Goal: Transaction & Acquisition: Download file/media

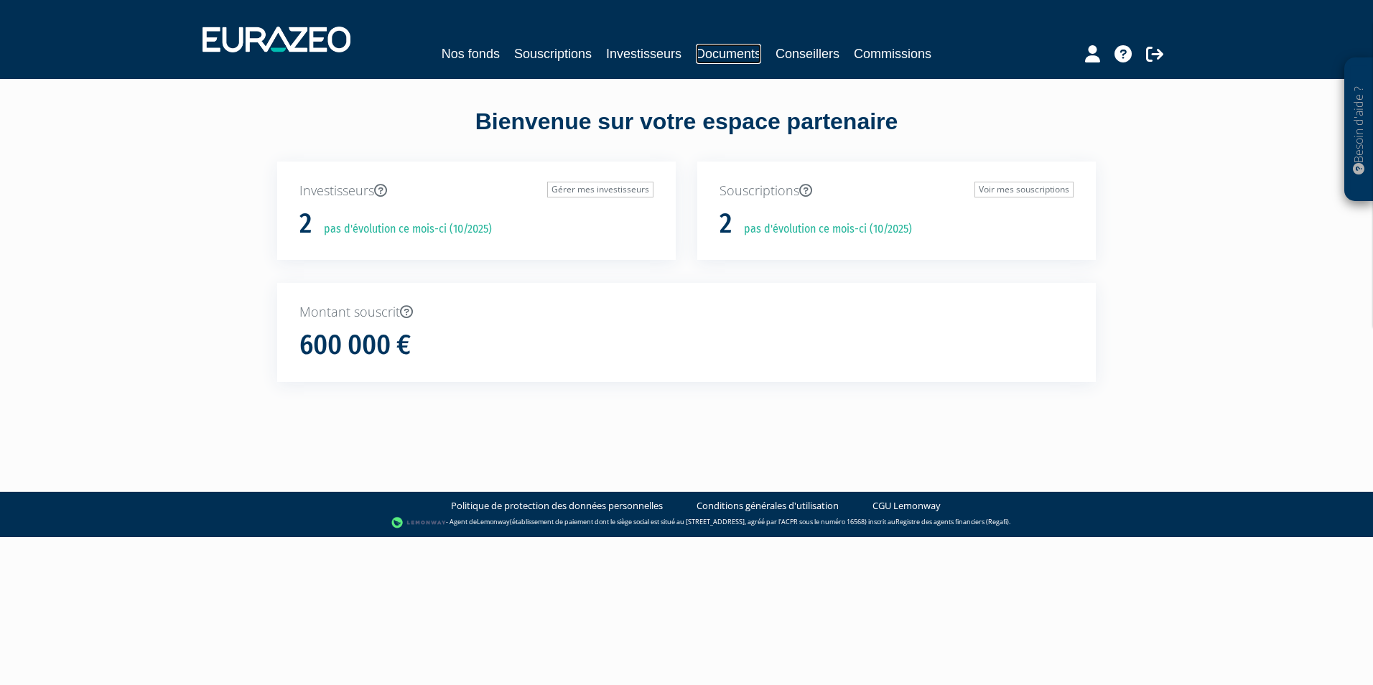
click at [731, 50] on link "Documents" at bounding box center [728, 54] width 65 height 20
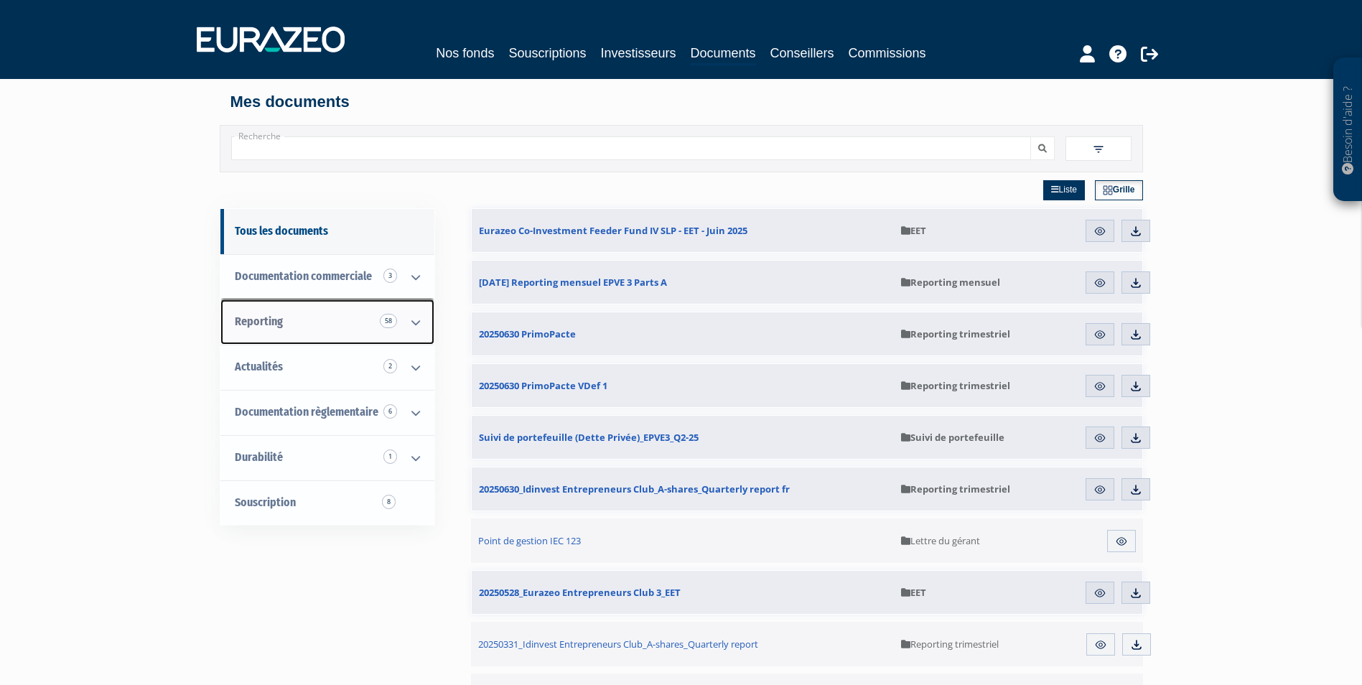
click at [330, 328] on link "Reporting 58" at bounding box center [327, 321] width 214 height 45
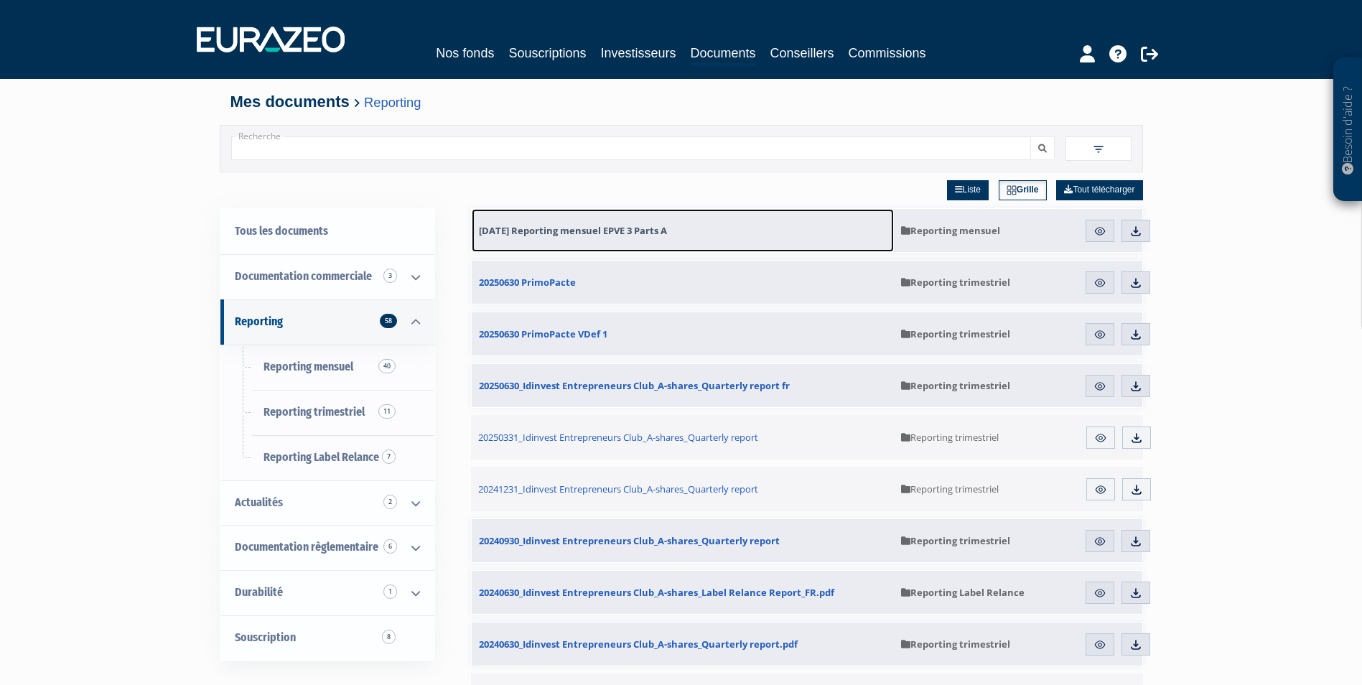
click at [600, 235] on span "31.07.2025 Reporting mensuel EPVE 3 Parts A" at bounding box center [573, 230] width 188 height 13
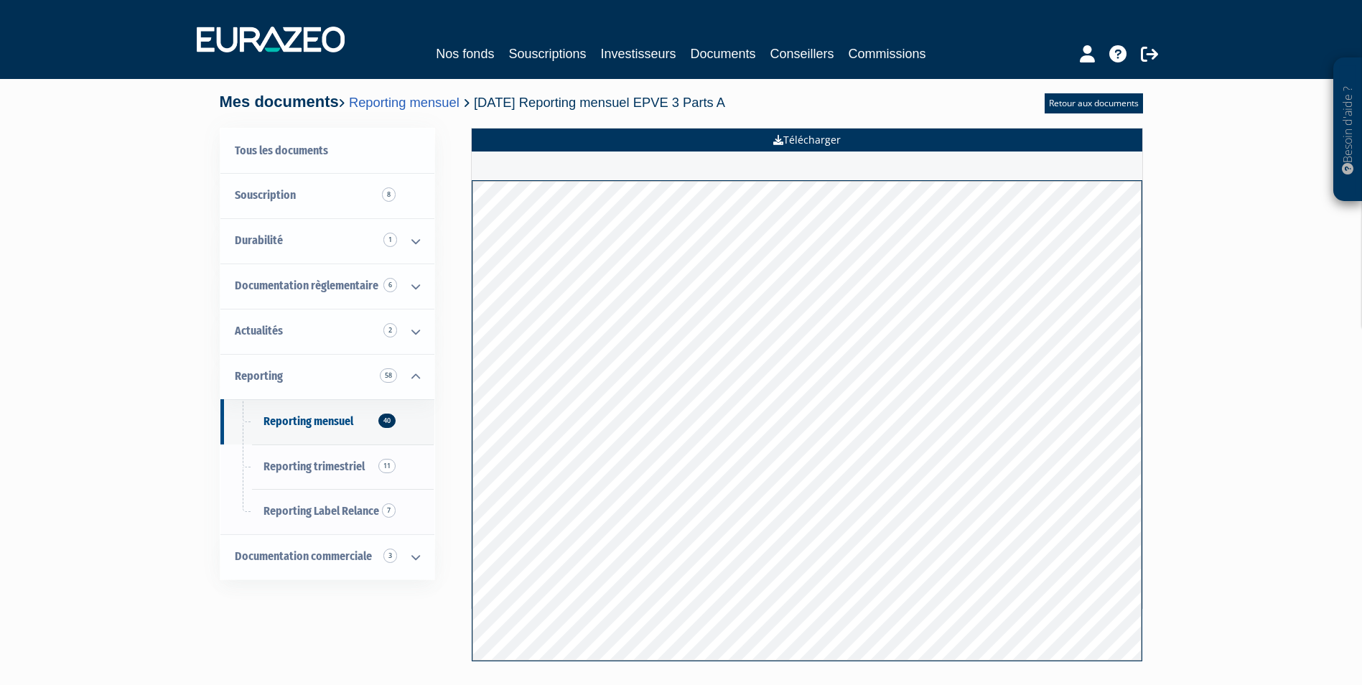
click at [840, 150] on link "Télécharger" at bounding box center [807, 140] width 671 height 23
